Goal: Task Accomplishment & Management: Complete application form

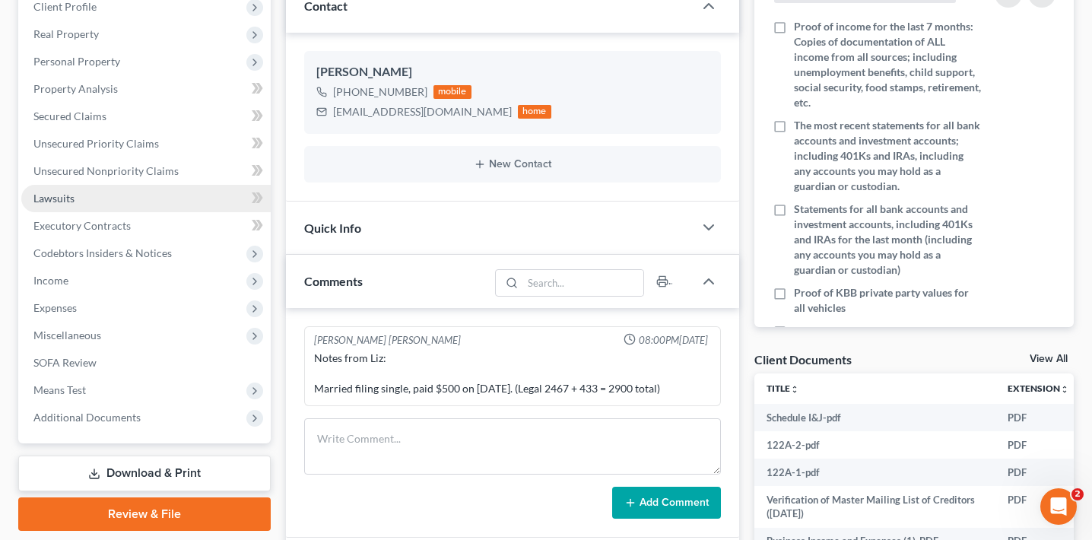
scroll to position [343, 0]
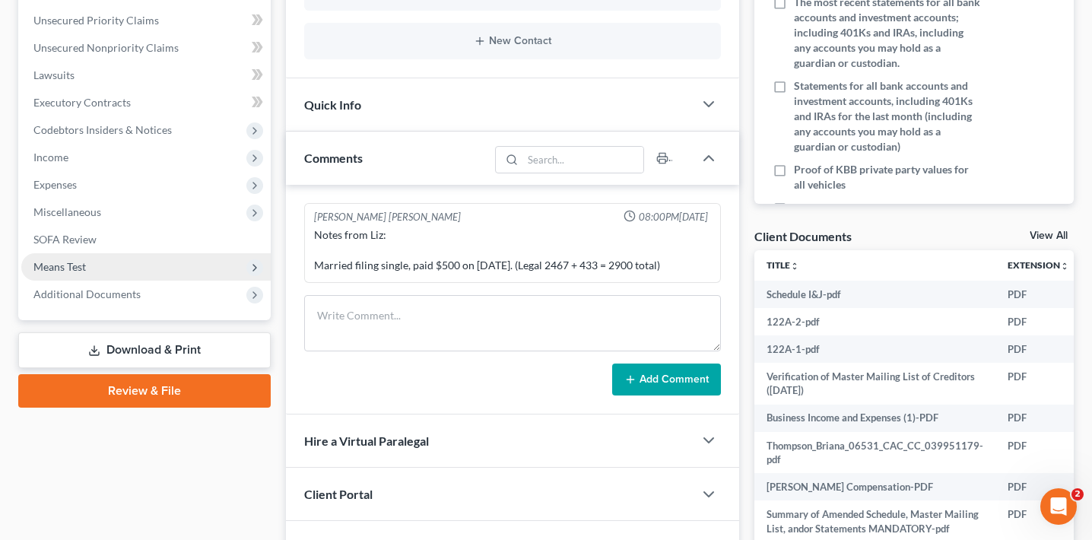
click at [113, 264] on span "Means Test" at bounding box center [145, 266] width 249 height 27
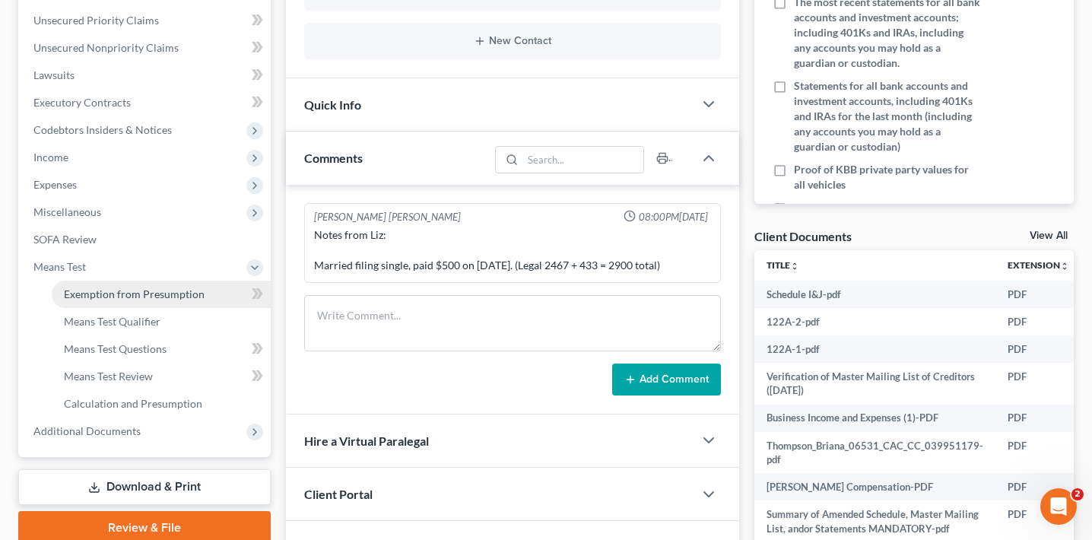
click at [109, 300] on link "Exemption from Presumption" at bounding box center [161, 294] width 219 height 27
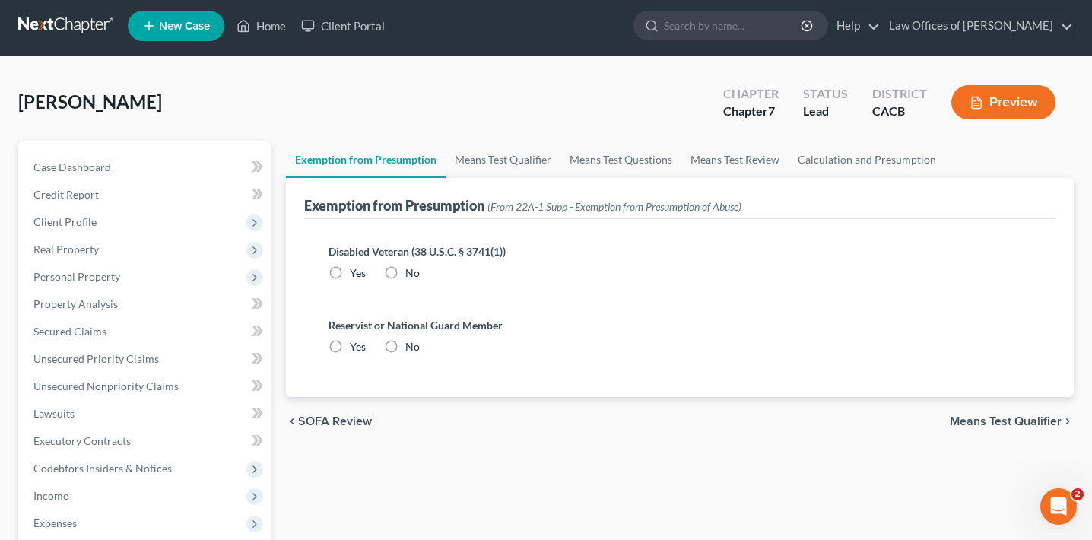
scroll to position [7, 0]
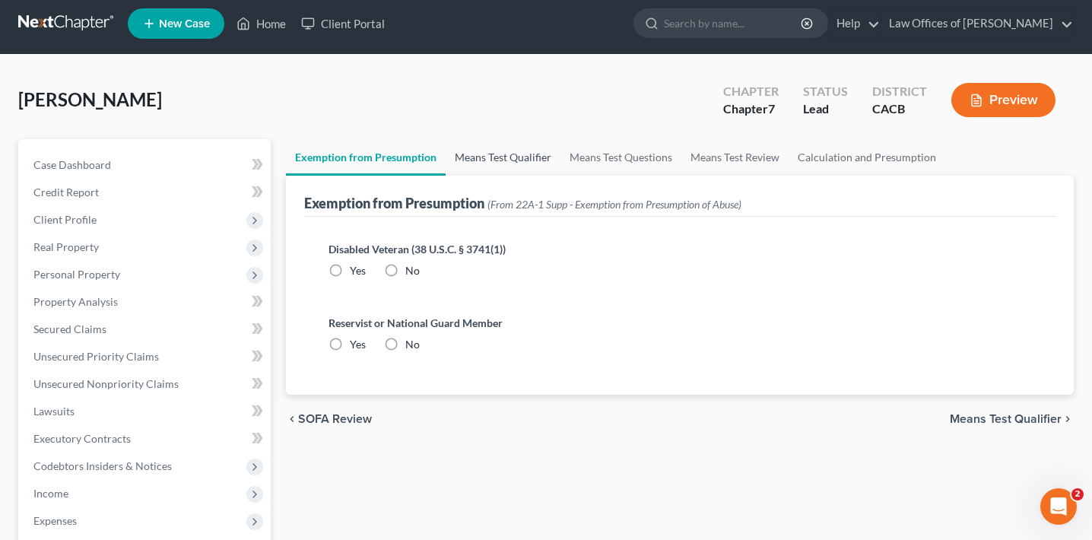
click at [492, 153] on link "Means Test Qualifier" at bounding box center [503, 157] width 115 height 36
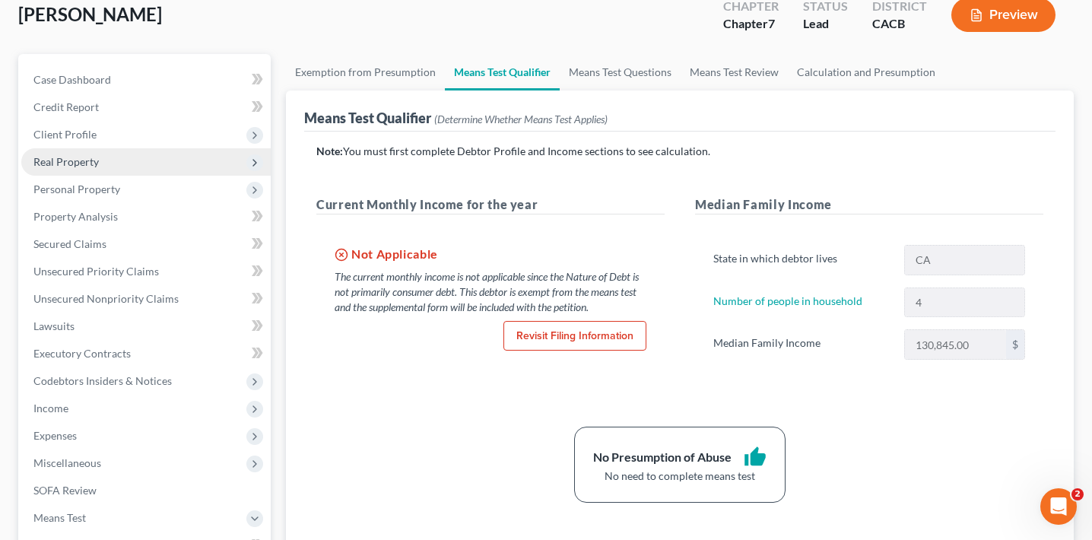
scroll to position [19, 0]
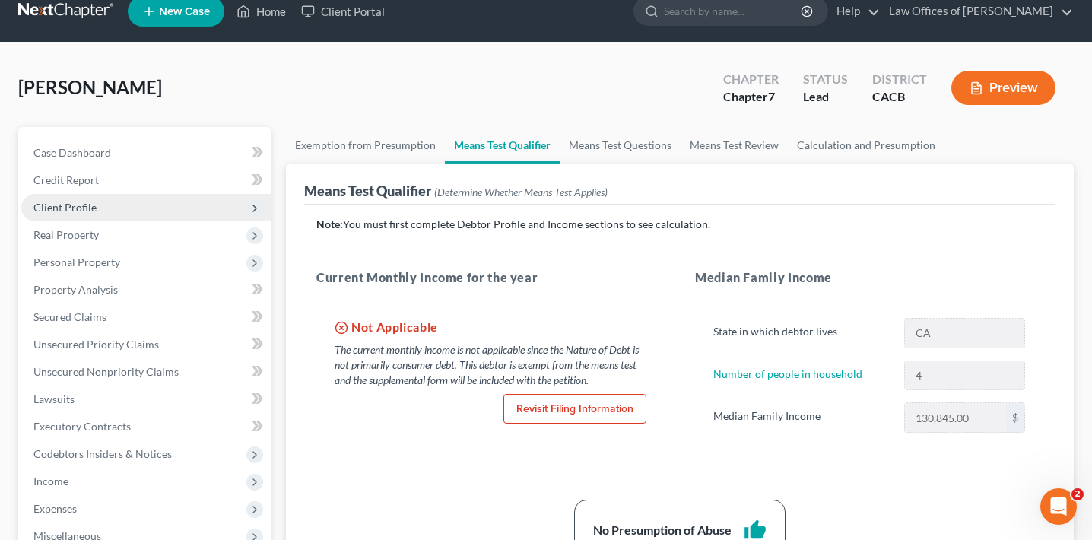
click at [83, 214] on span "Client Profile" at bounding box center [145, 207] width 249 height 27
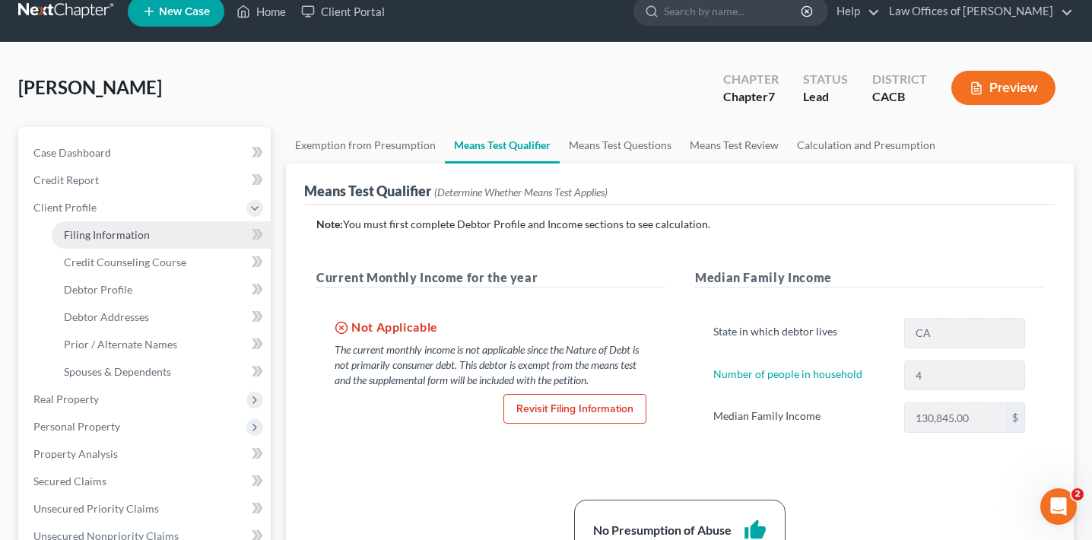
click at [88, 242] on link "Filing Information" at bounding box center [161, 234] width 219 height 27
select select "0"
select select "3"
select select "0"
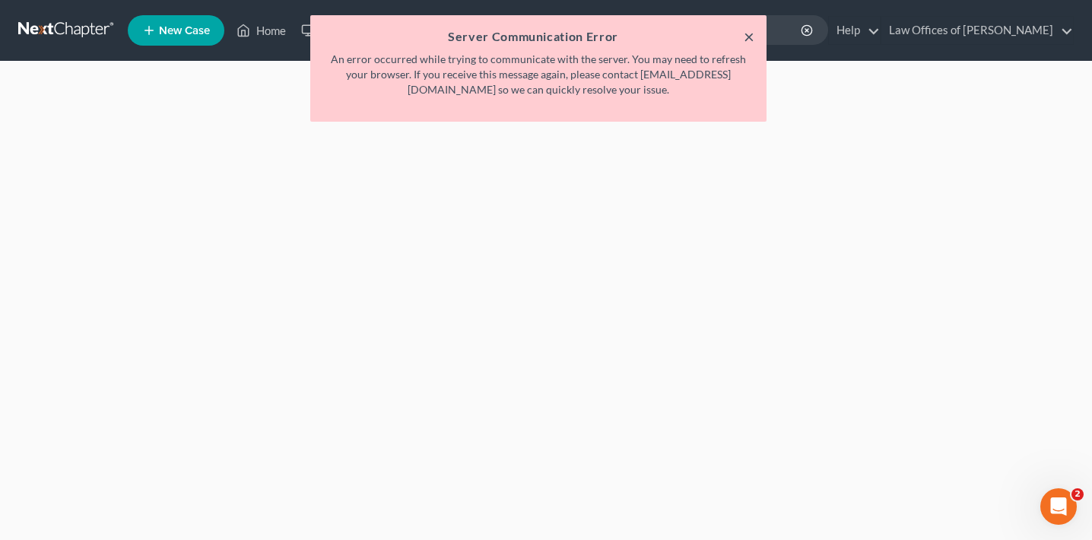
click at [751, 35] on button "×" at bounding box center [749, 36] width 11 height 18
